Goal: Task Accomplishment & Management: Use online tool/utility

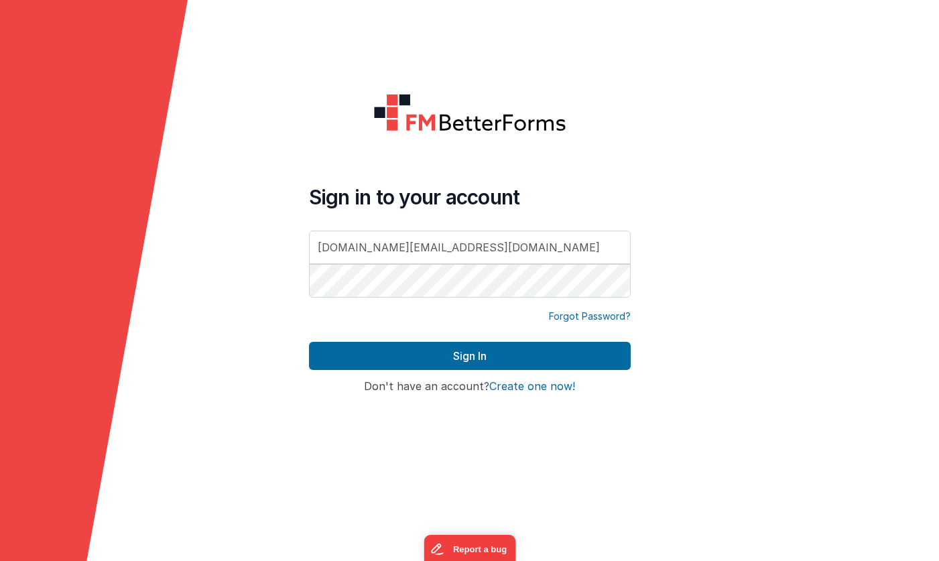
type input "[DOMAIN_NAME][EMAIL_ADDRESS][DOMAIN_NAME]"
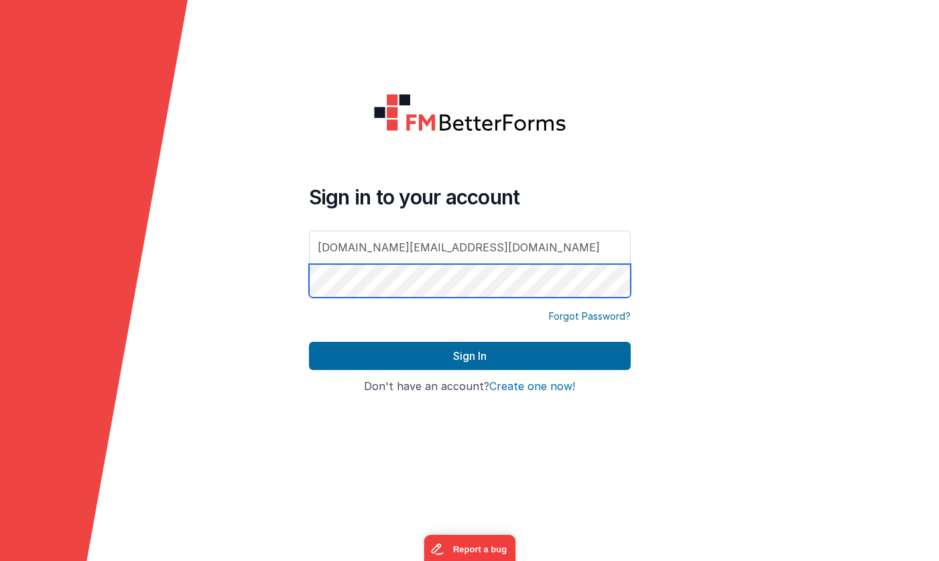
click at [469, 356] on button "Sign In" at bounding box center [470, 356] width 322 height 28
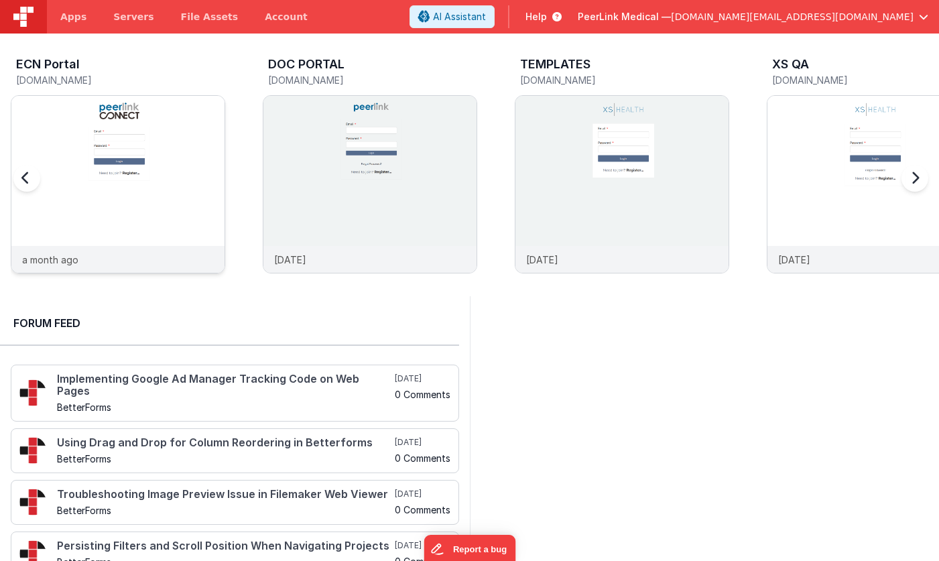
click at [165, 136] on img at bounding box center [117, 202] width 213 height 213
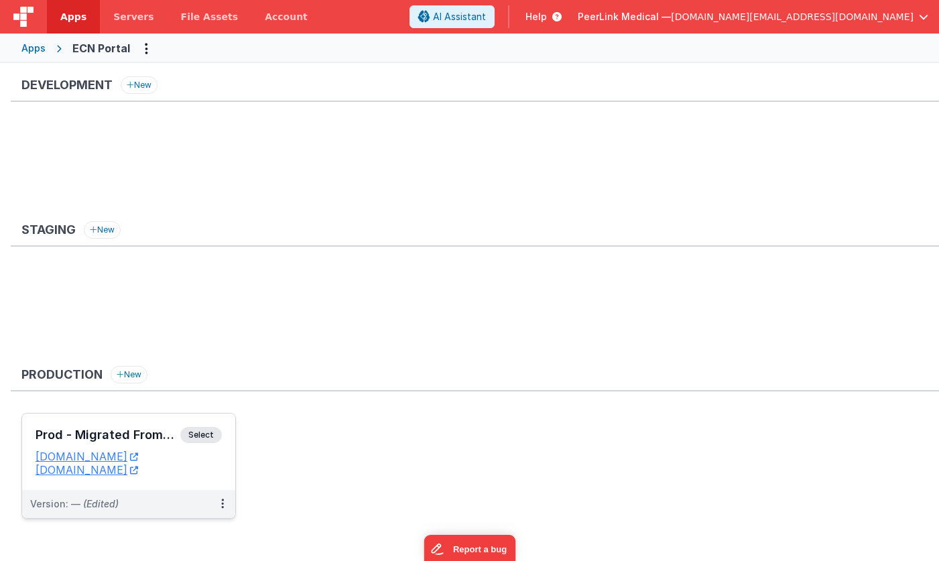
click at [154, 439] on h3 "Prod - Migrated From "ECN Portal"" at bounding box center [108, 434] width 145 height 13
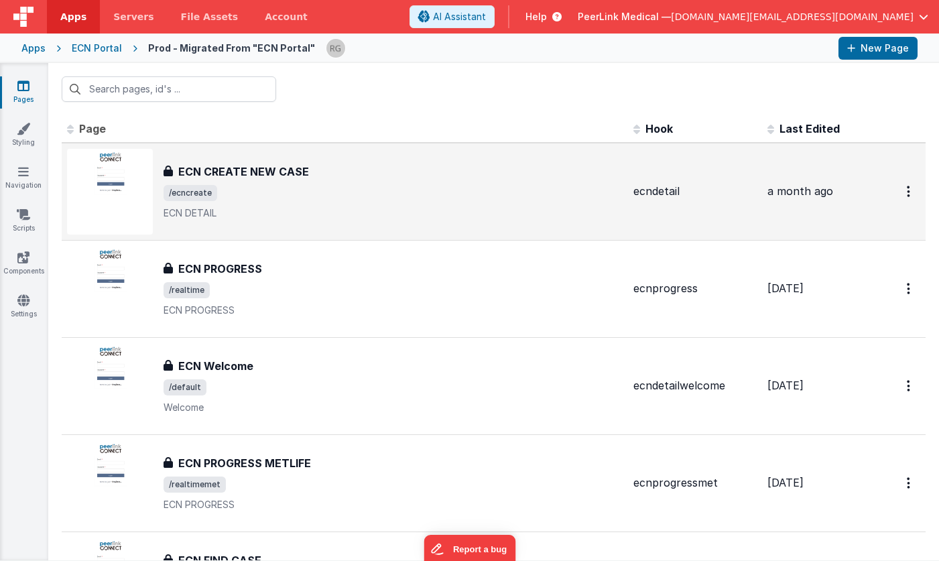
click at [238, 164] on h3 "ECN CREATE NEW CASE" at bounding box center [243, 172] width 131 height 16
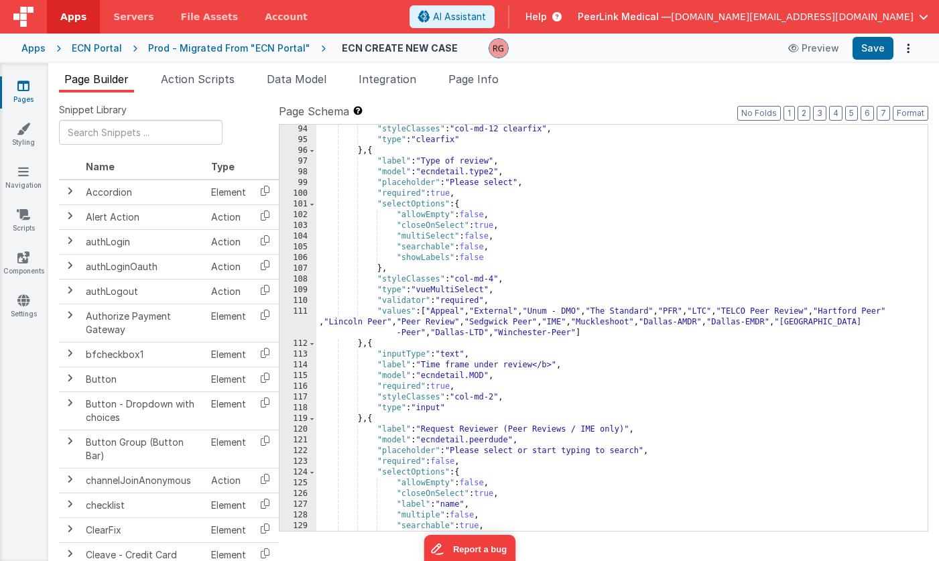
scroll to position [998, 0]
click at [574, 273] on div ""styleClasses" : "col-md-12 clearfix" , "type" : "clearfix" } , { "label" : "Ty…" at bounding box center [621, 338] width 611 height 428
click at [586, 329] on div ""styleClasses" : "col-md-12 clearfix" , "type" : "clearfix" } , { "label" : "Ty…" at bounding box center [621, 338] width 611 height 428
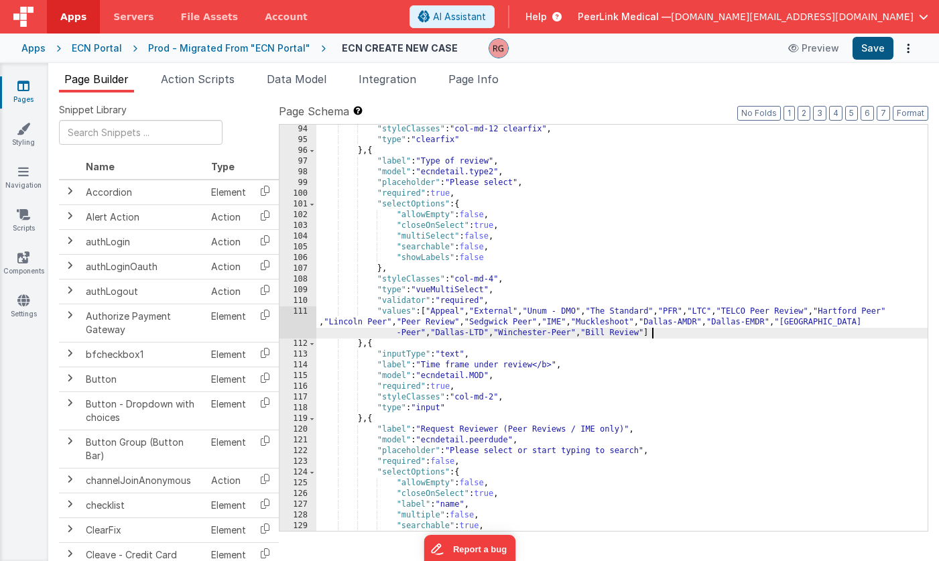
click at [870, 49] on button "Save" at bounding box center [873, 48] width 41 height 23
